Goal: Task Accomplishment & Management: Use online tool/utility

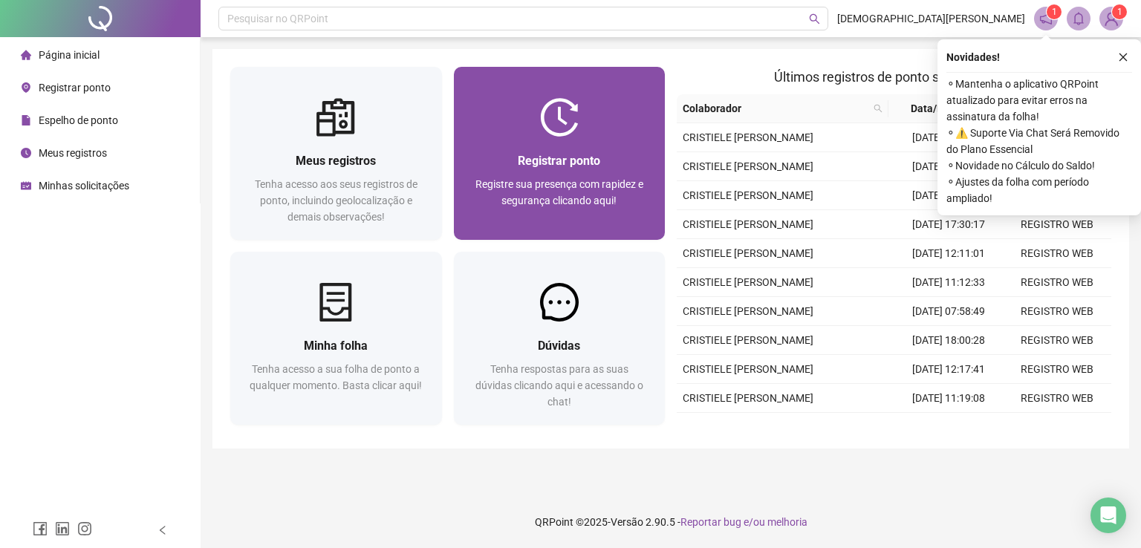
click at [600, 173] on div "Registrar ponto Registre sua presença com rapidez e segurança clicando aqui!" at bounding box center [560, 189] width 176 height 74
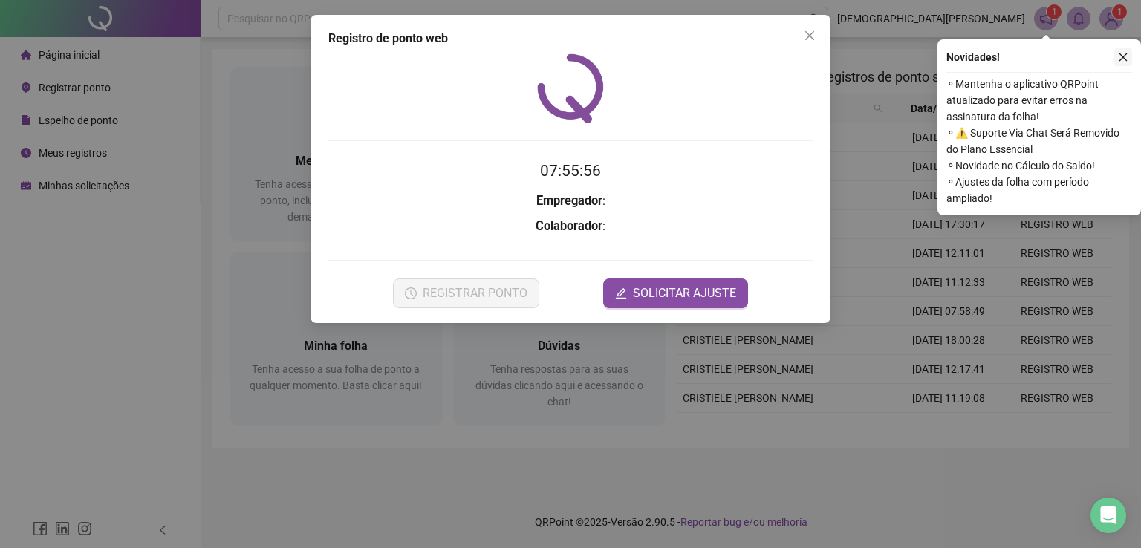
click at [1125, 56] on icon "close" at bounding box center [1124, 57] width 8 height 8
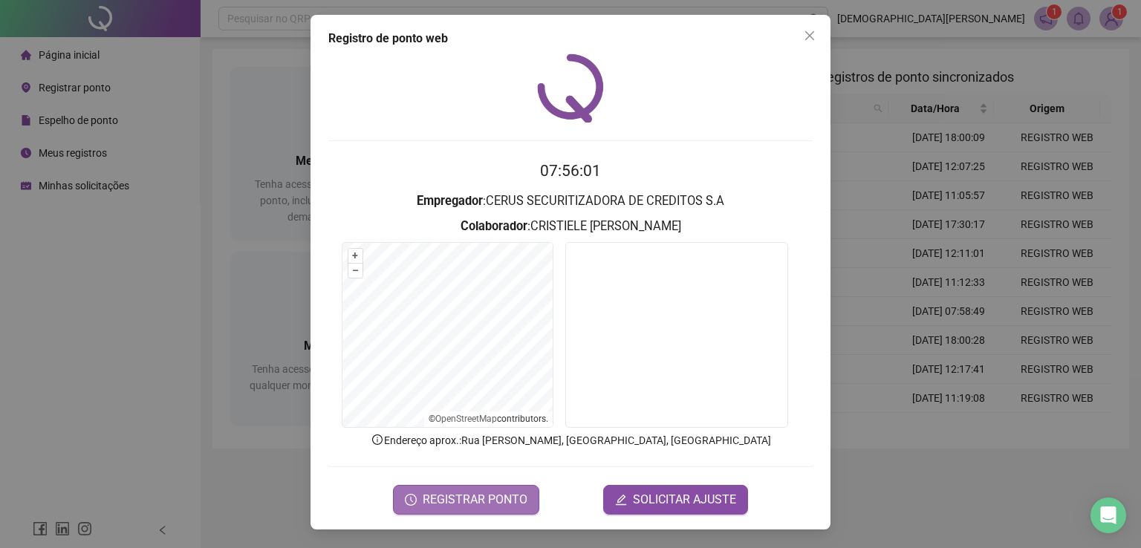
click at [458, 500] on span "REGISTRAR PONTO" at bounding box center [475, 500] width 105 height 18
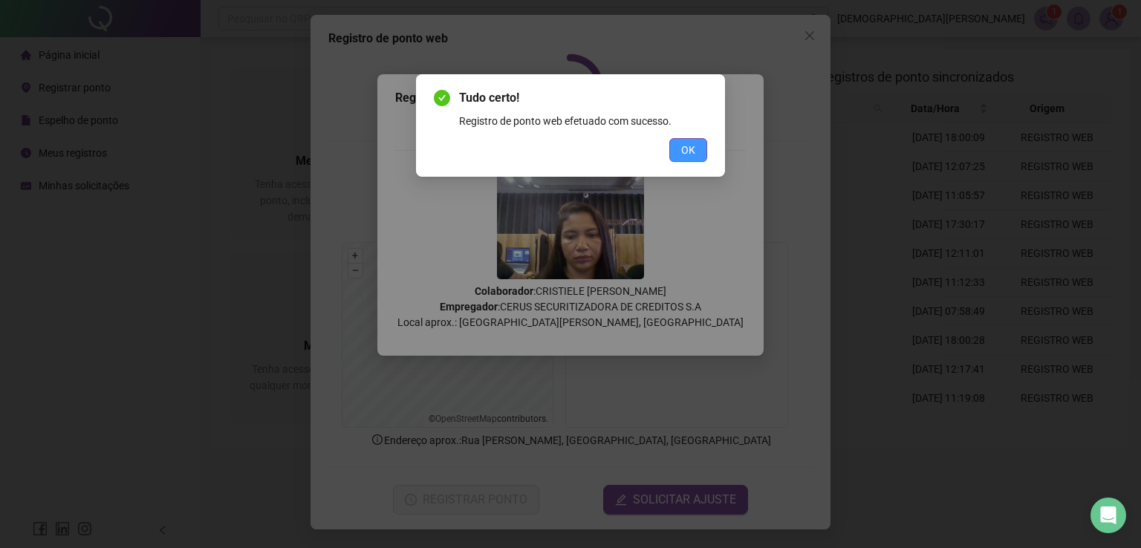
click at [686, 149] on span "OK" at bounding box center [688, 150] width 14 height 16
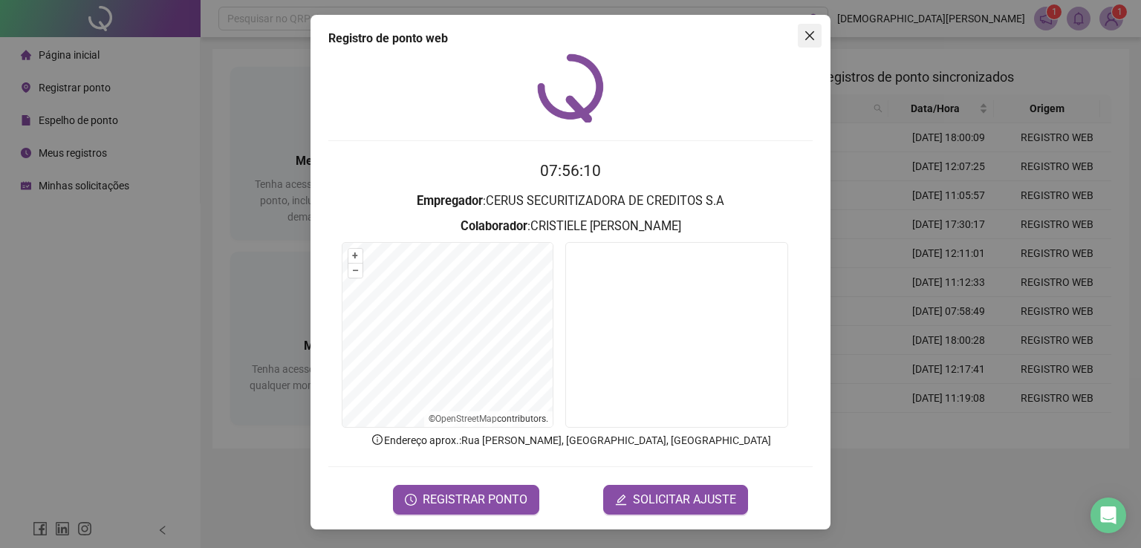
click at [811, 37] on icon "close" at bounding box center [809, 35] width 9 height 9
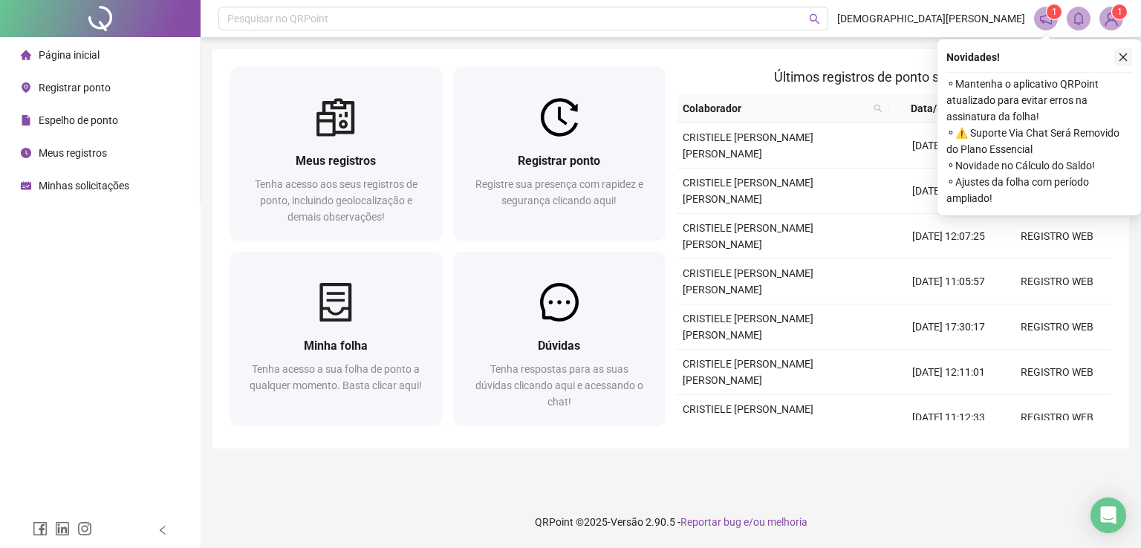
click at [1121, 56] on icon "close" at bounding box center [1124, 57] width 8 height 8
